Goal: Information Seeking & Learning: Learn about a topic

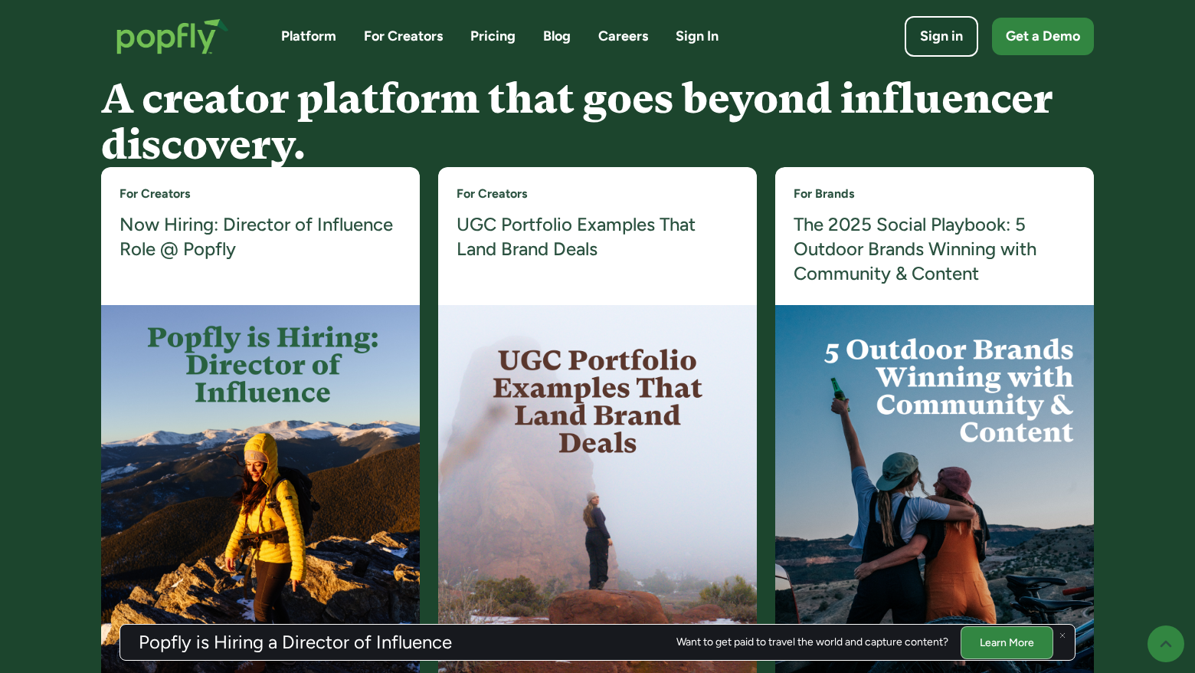
scroll to position [2909, 0]
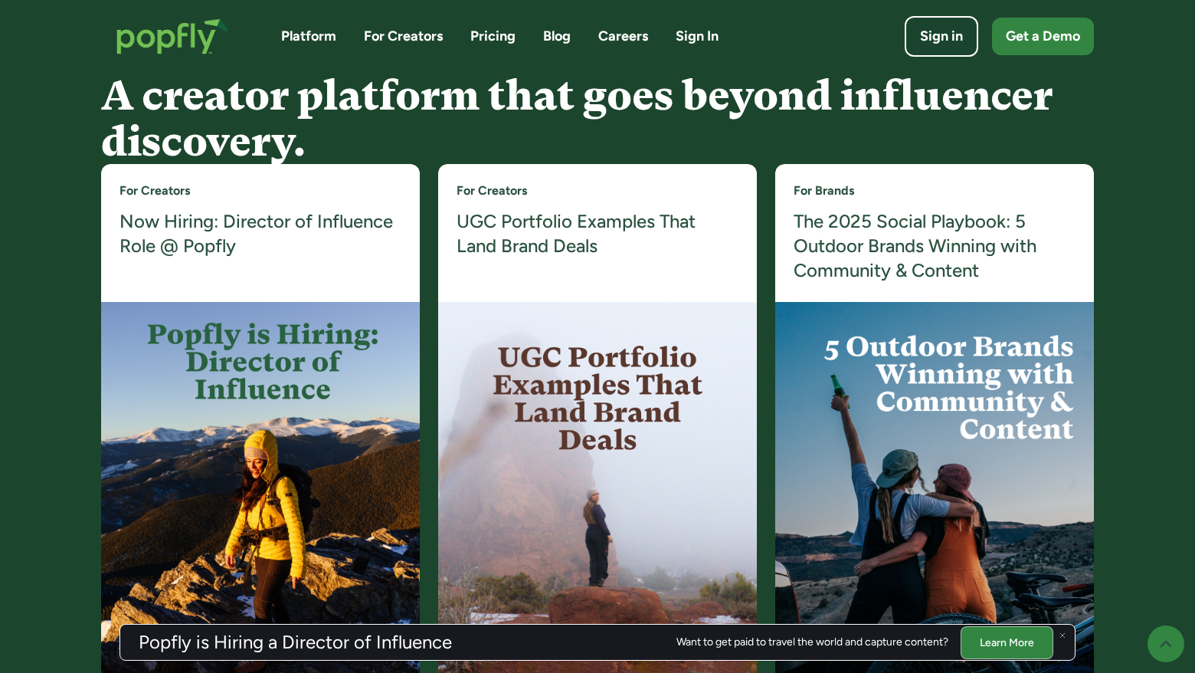
click at [531, 372] on img at bounding box center [597, 493] width 319 height 383
click at [542, 238] on h4 "UGC Portfolio Examples That Land Brand Deals" at bounding box center [598, 234] width 282 height 50
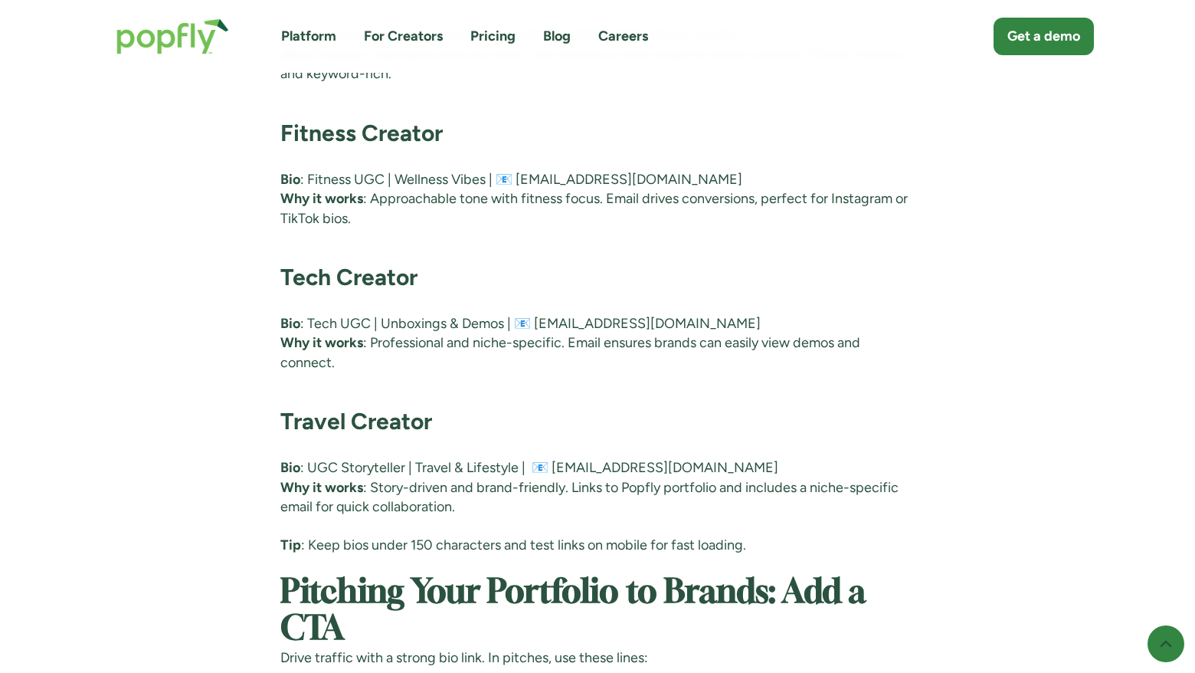
scroll to position [7333, 0]
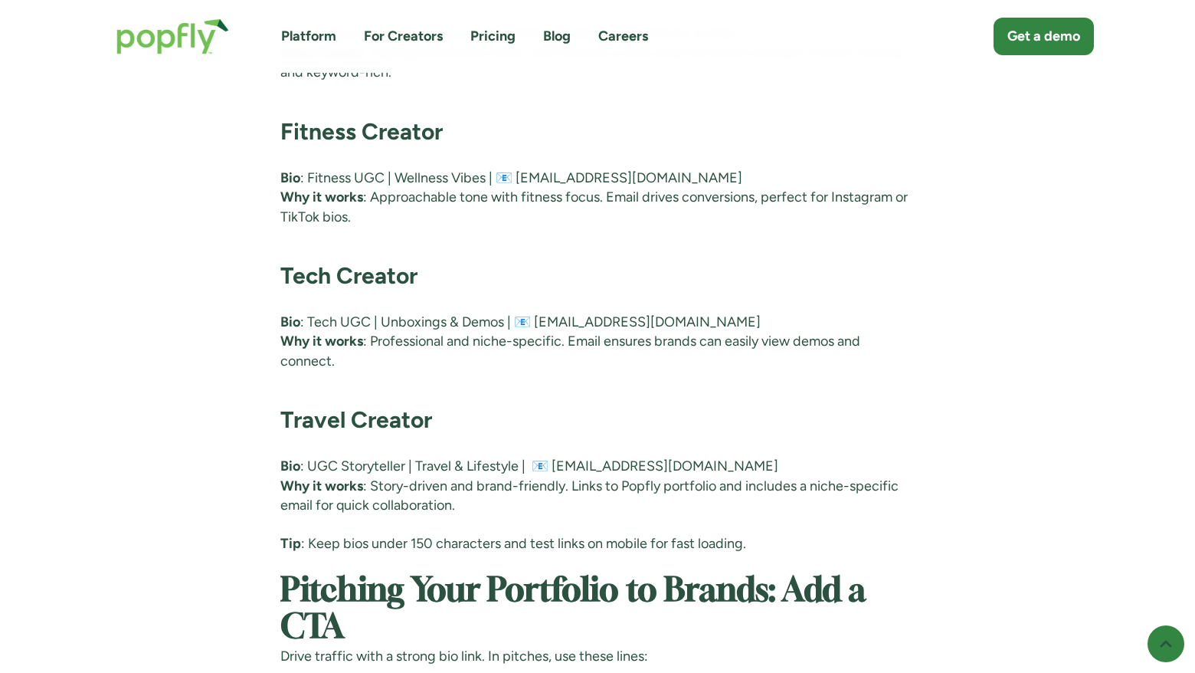
click at [690, 332] on p "Bio : Tech UGC | Unboxings & Demos | 📧 techcreator@you.com Why it works : Profe…" at bounding box center [597, 342] width 635 height 58
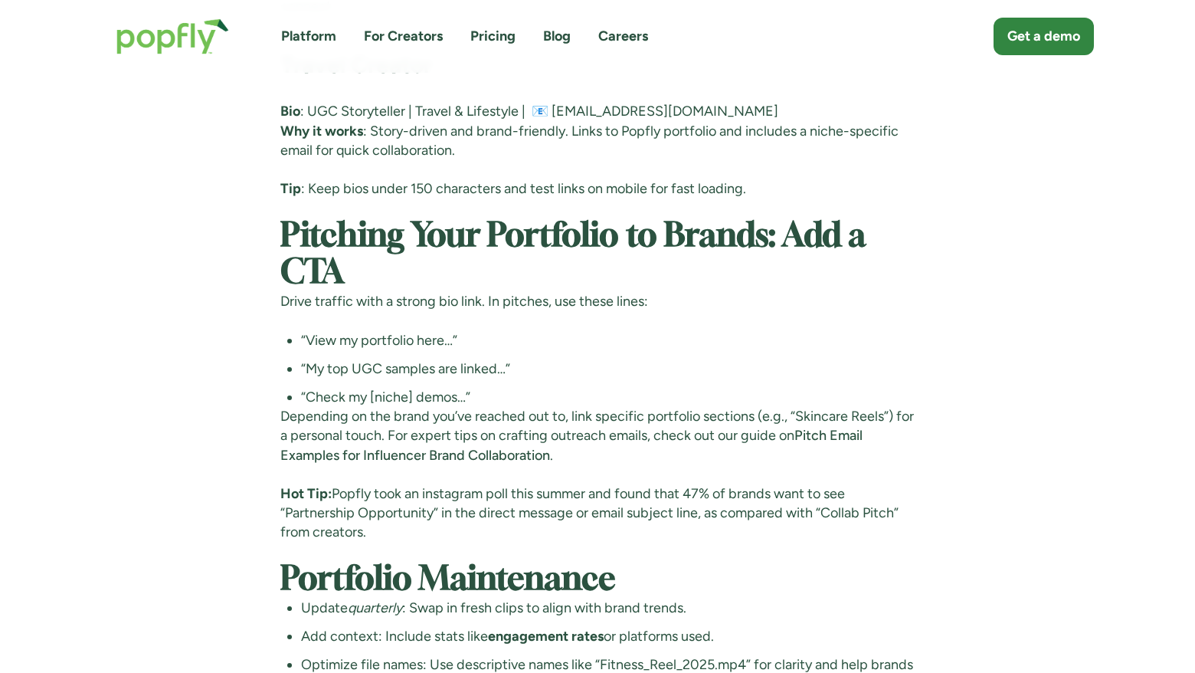
scroll to position [7139, 0]
